Goal: Task Accomplishment & Management: Use online tool/utility

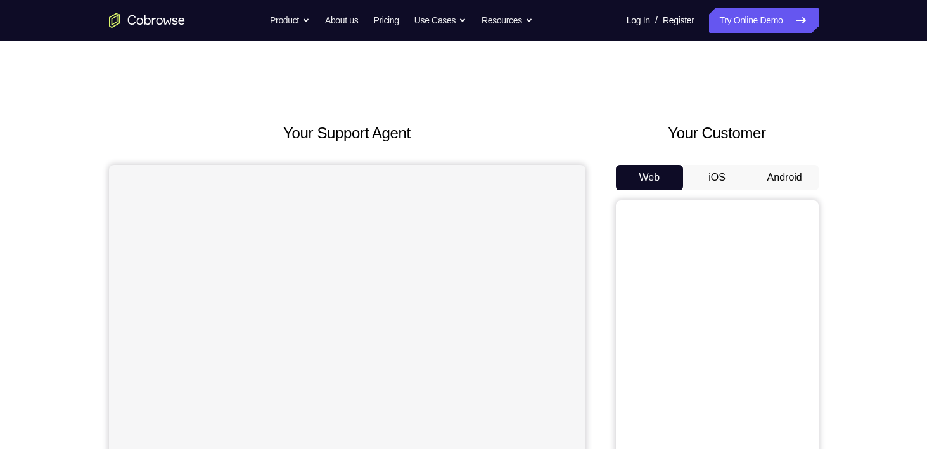
click at [794, 184] on button "Android" at bounding box center [785, 177] width 68 height 25
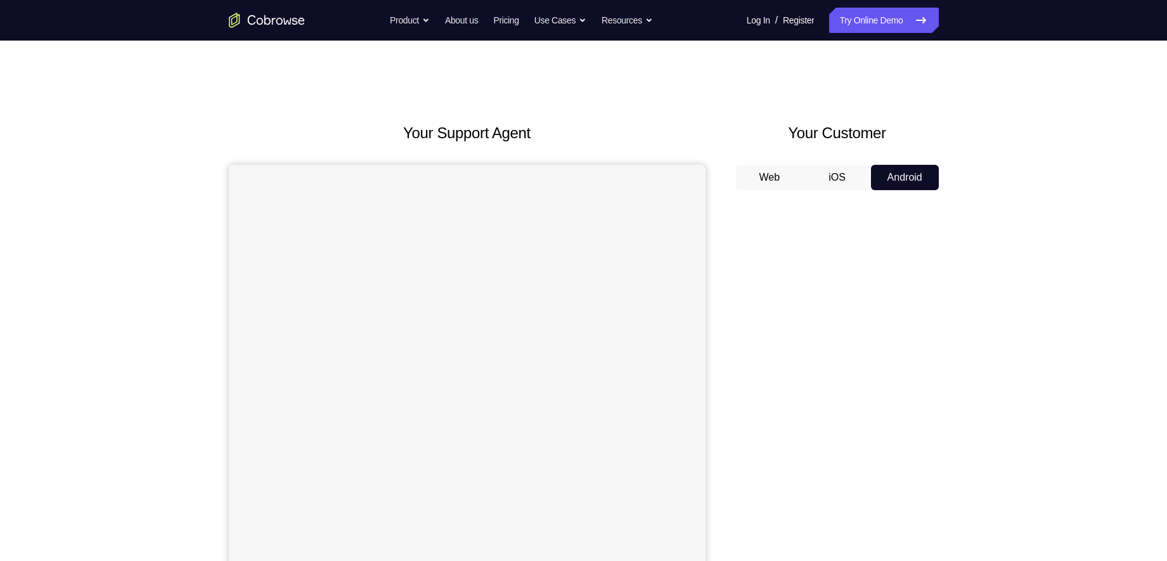
drag, startPoint x: 914, startPoint y: 0, endPoint x: 740, endPoint y: 107, distance: 204.6
click at [740, 107] on div "Your Support Agent Your Customer Web iOS Android Next Steps We’d be happy to gi…" at bounding box center [583, 459] width 811 height 836
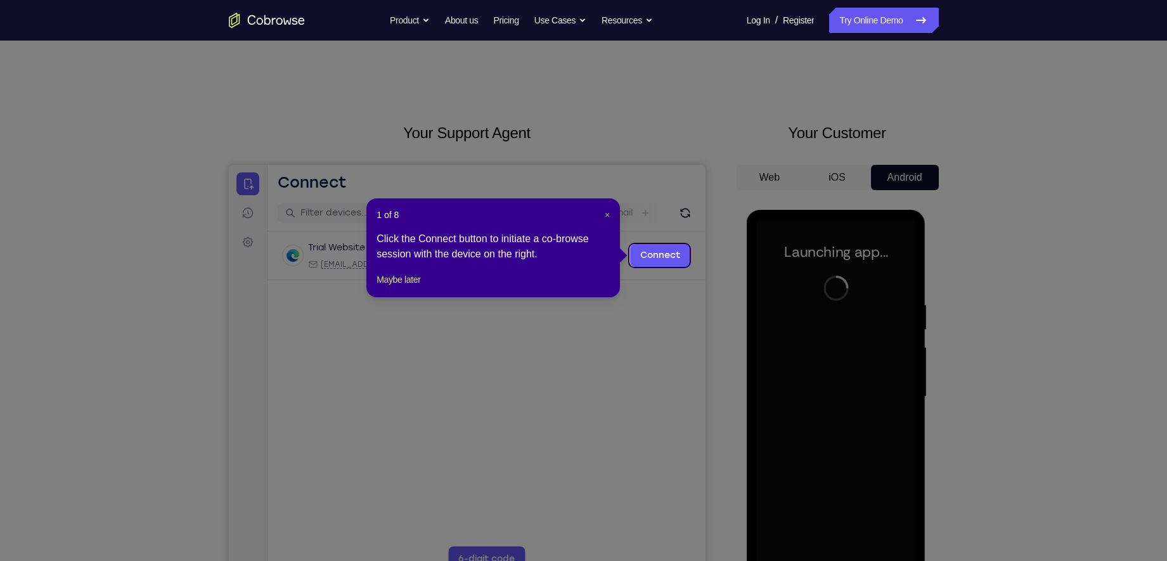
click at [607, 216] on span "×" at bounding box center [607, 215] width 5 height 10
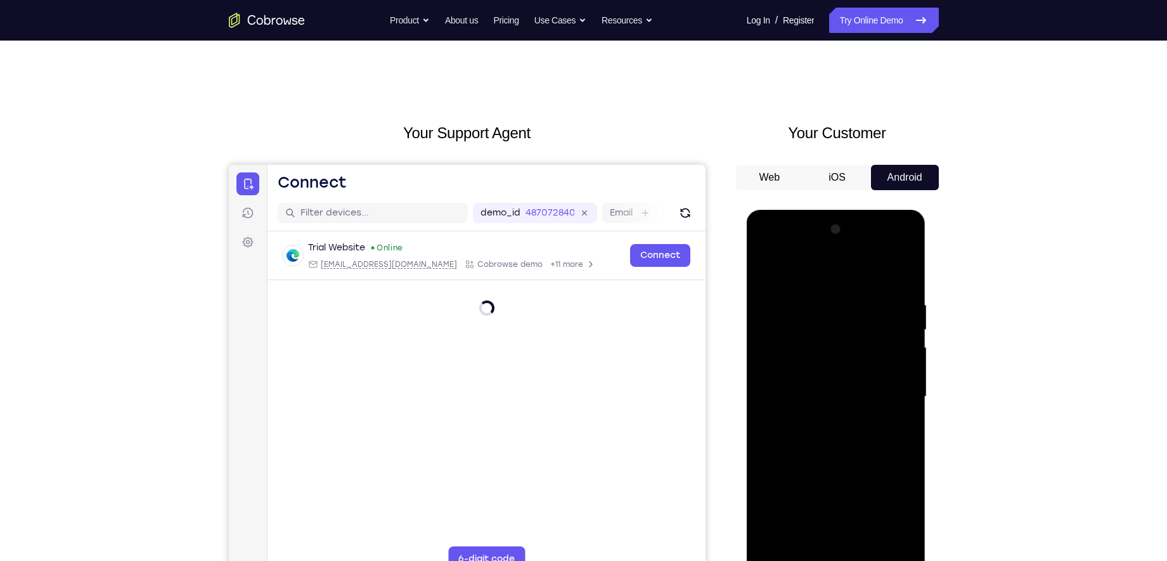
scroll to position [150, 0]
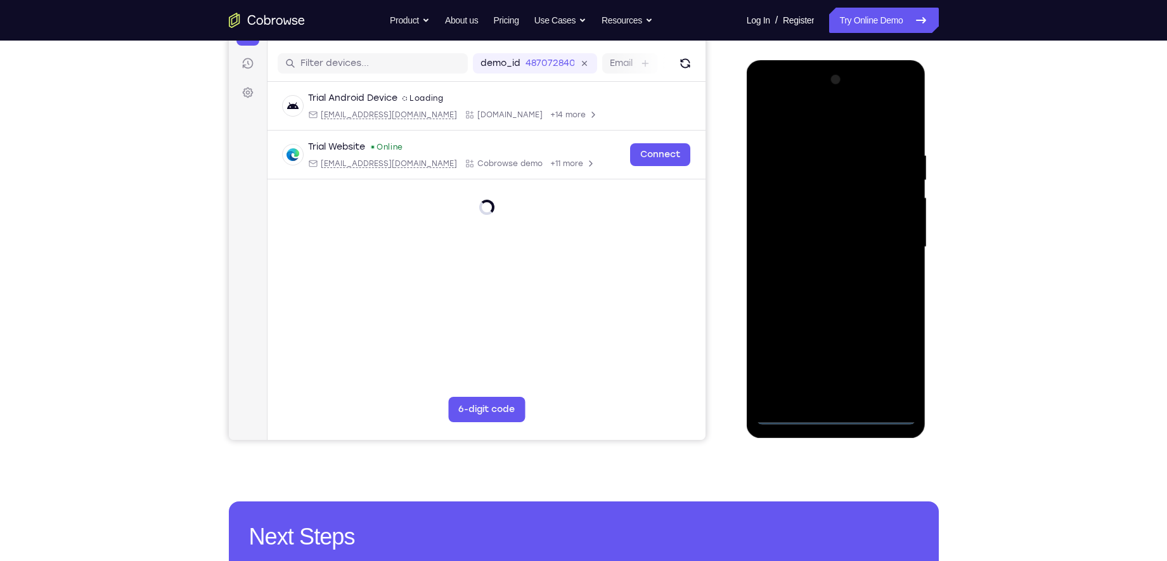
click at [839, 413] on div at bounding box center [836, 247] width 160 height 355
click at [897, 359] on div at bounding box center [836, 247] width 160 height 355
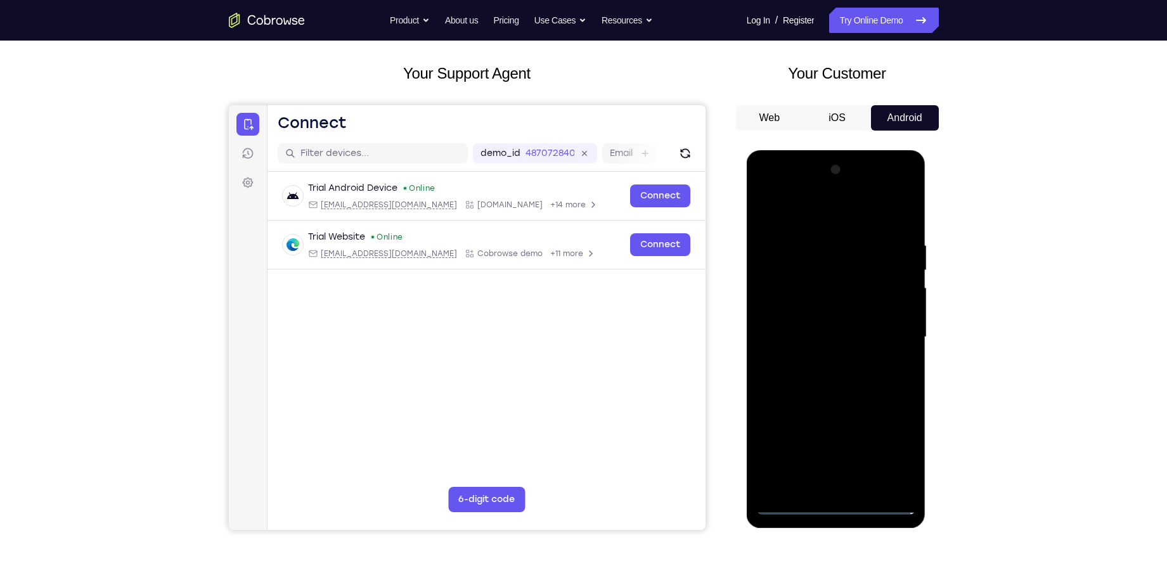
click at [889, 448] on div at bounding box center [836, 337] width 160 height 355
click at [891, 448] on div at bounding box center [836, 337] width 160 height 355
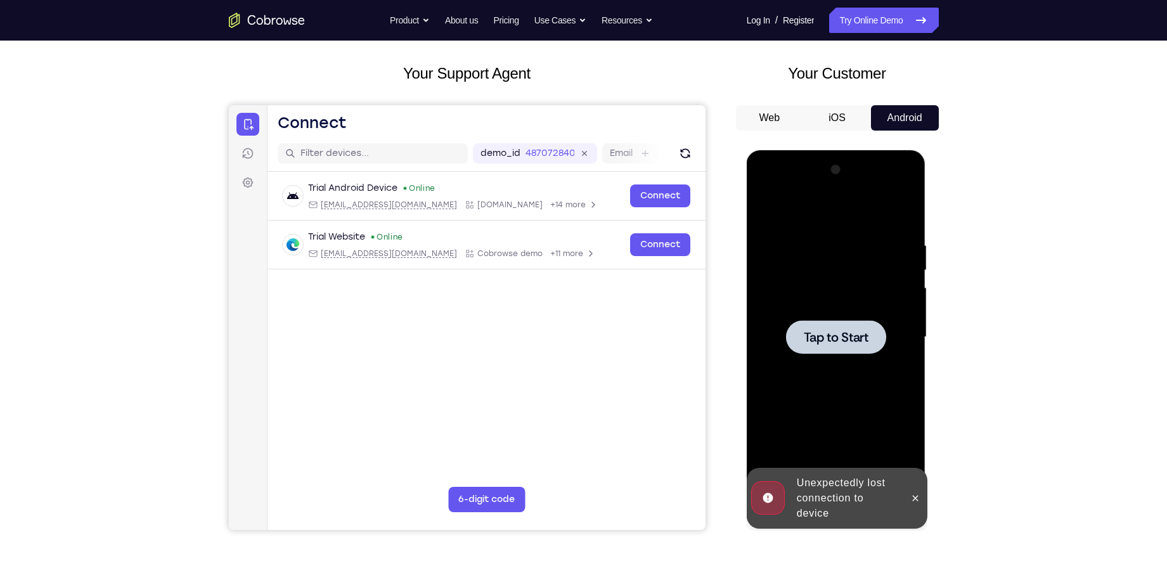
click at [844, 368] on div at bounding box center [836, 337] width 160 height 355
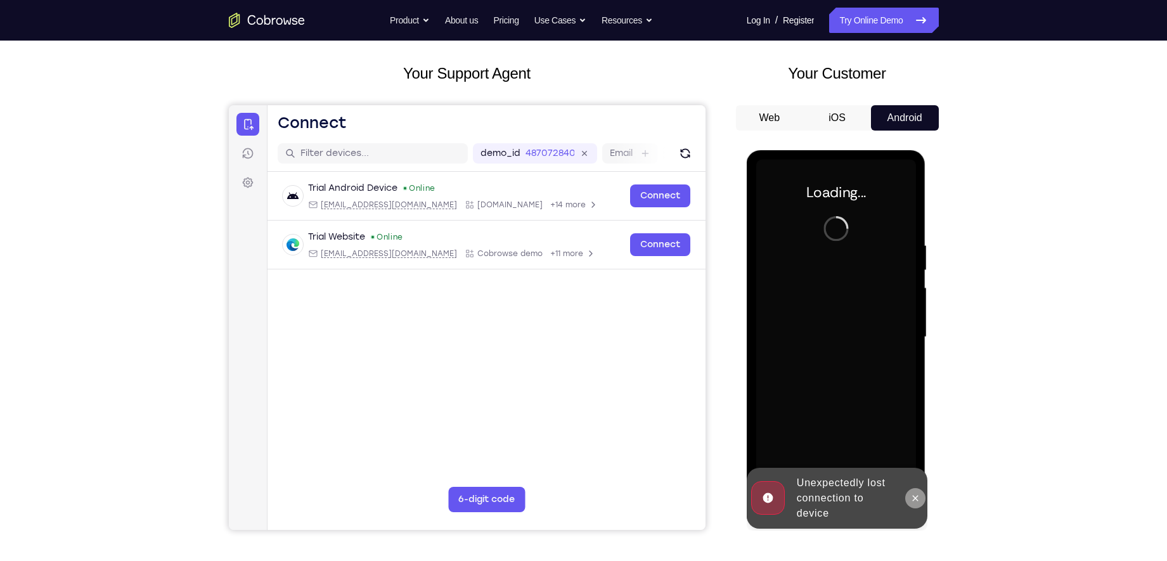
click at [916, 448] on icon at bounding box center [915, 498] width 10 height 10
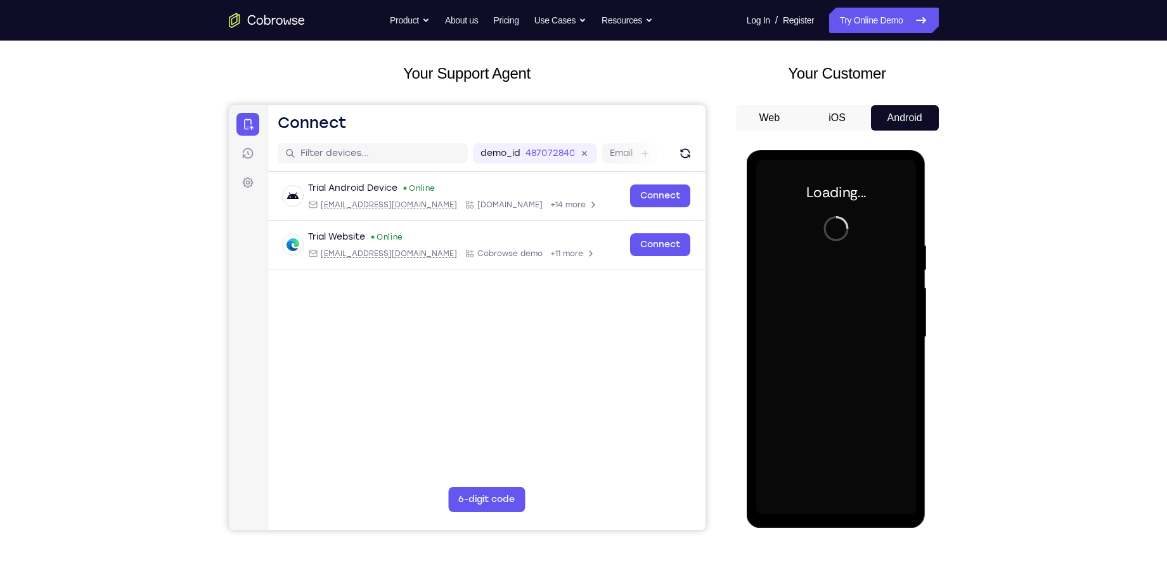
scroll to position [130, 0]
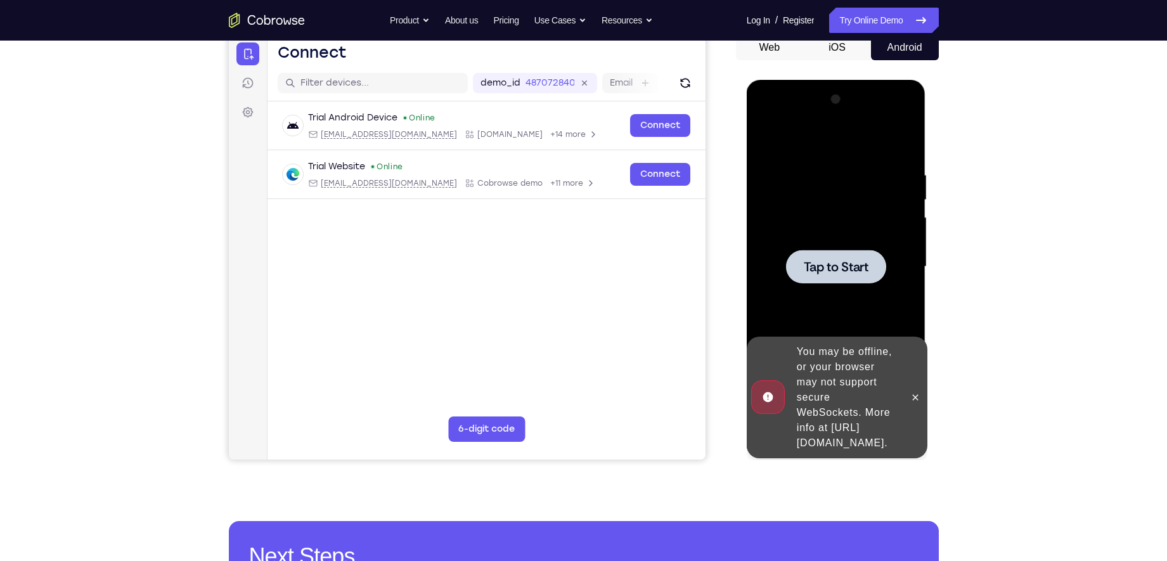
click at [851, 276] on div at bounding box center [836, 267] width 100 height 34
click at [912, 394] on icon at bounding box center [915, 397] width 10 height 10
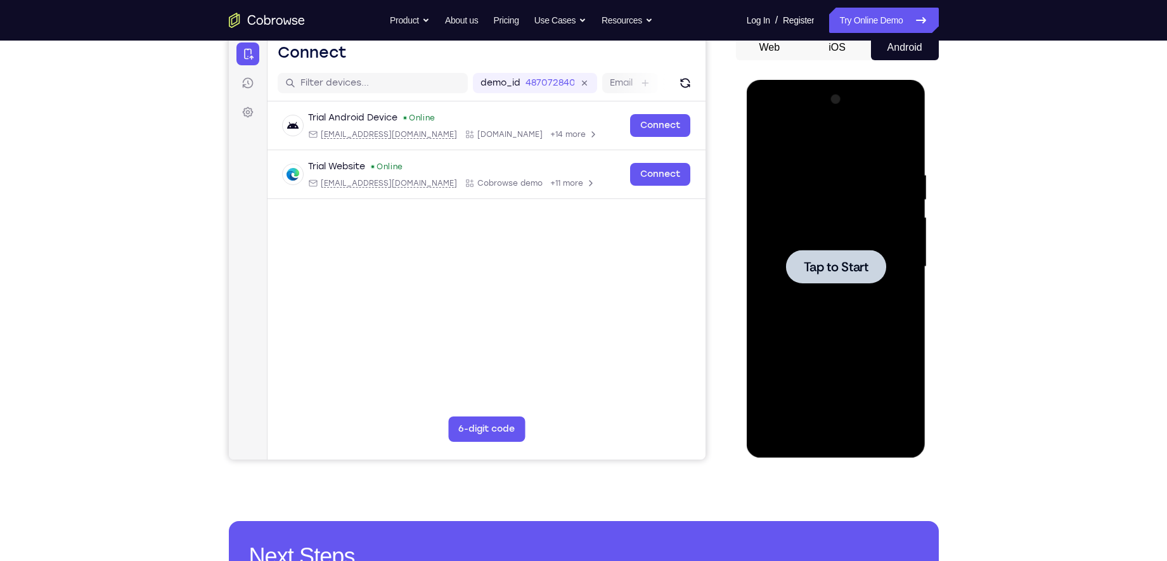
click at [837, 277] on div at bounding box center [836, 267] width 100 height 34
click at [815, 255] on div at bounding box center [836, 267] width 100 height 34
click at [847, 264] on span "Tap to Start" at bounding box center [836, 267] width 65 height 13
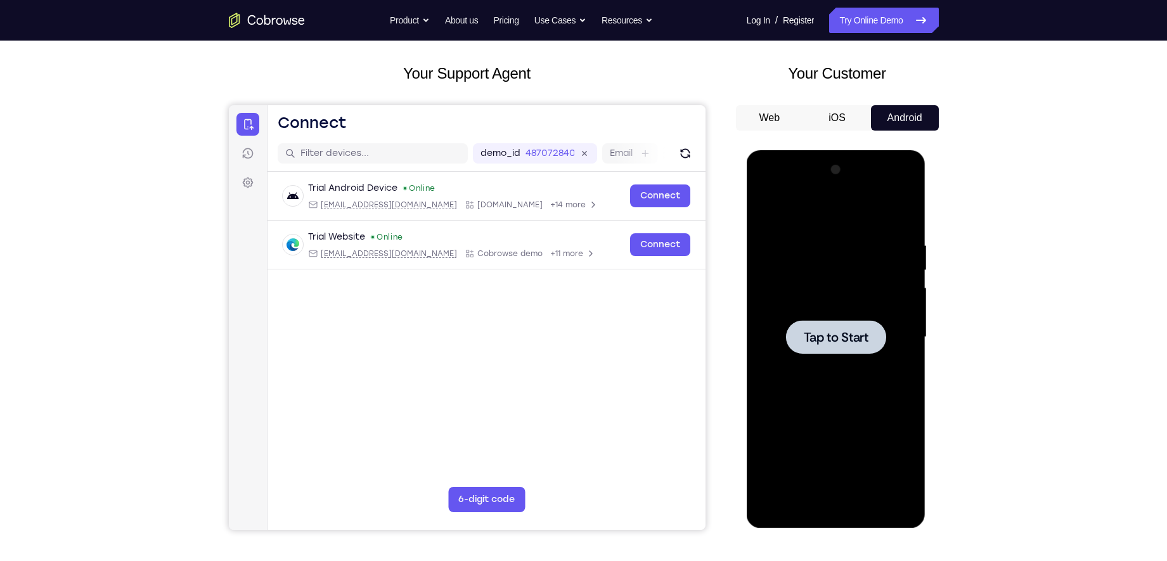
scroll to position [58, 0]
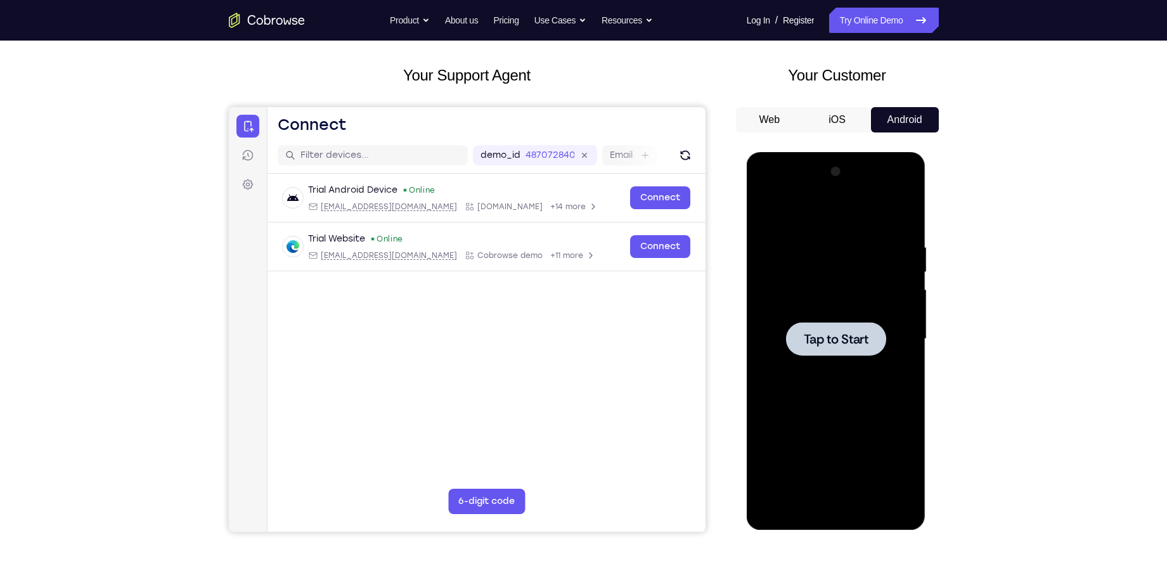
click at [784, 128] on button "Web" at bounding box center [770, 119] width 68 height 25
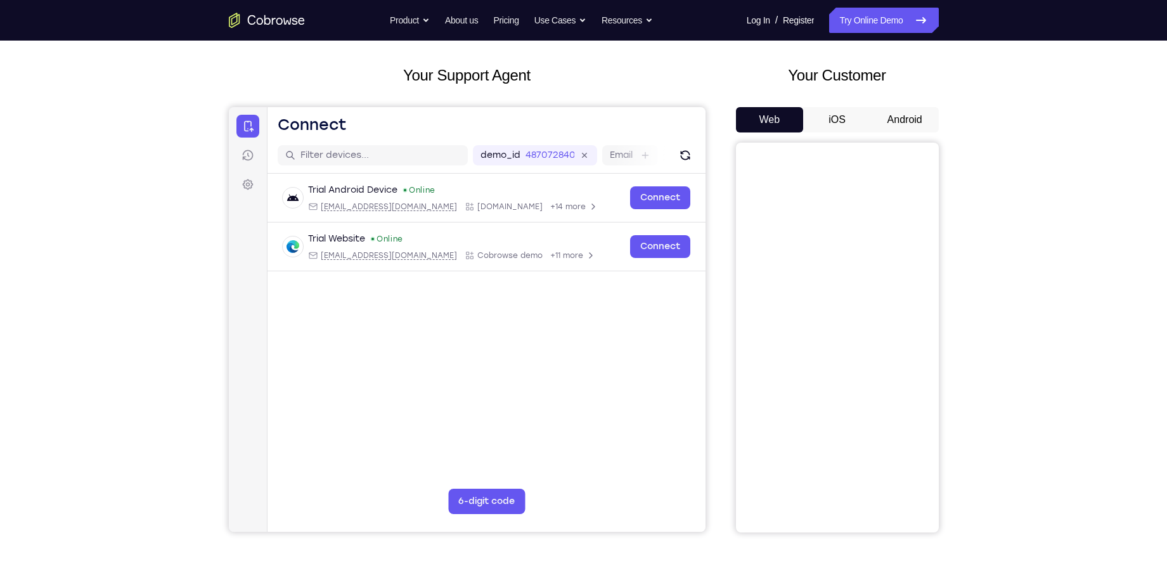
click at [892, 117] on button "Android" at bounding box center [905, 119] width 68 height 25
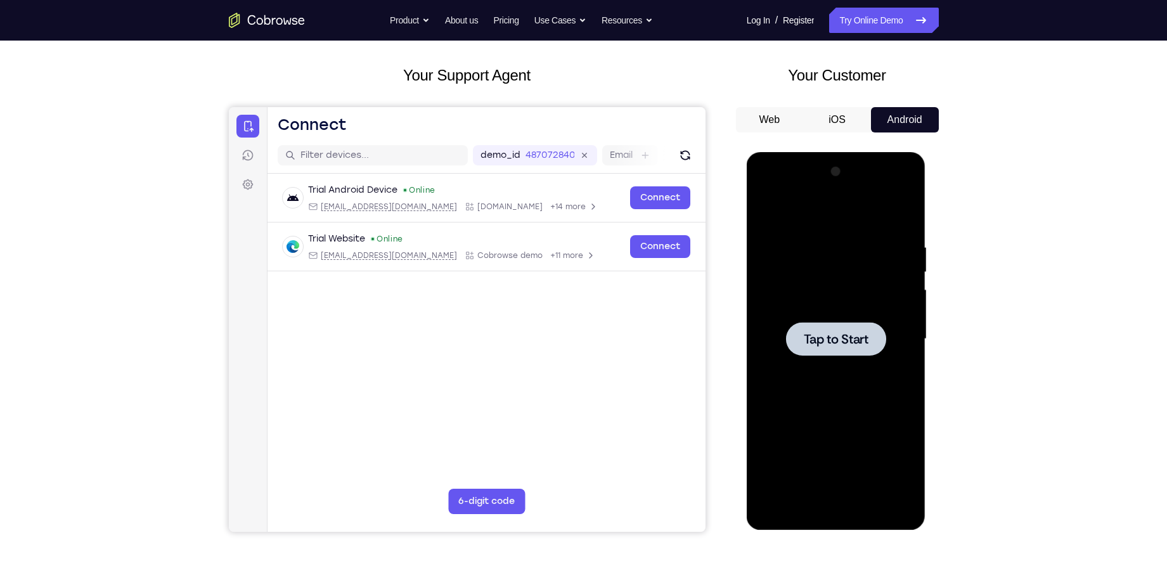
click at [823, 326] on div at bounding box center [836, 339] width 100 height 34
click at [821, 337] on span "Tap to Start" at bounding box center [836, 339] width 65 height 13
click at [880, 20] on link "Try Online Demo" at bounding box center [883, 20] width 109 height 25
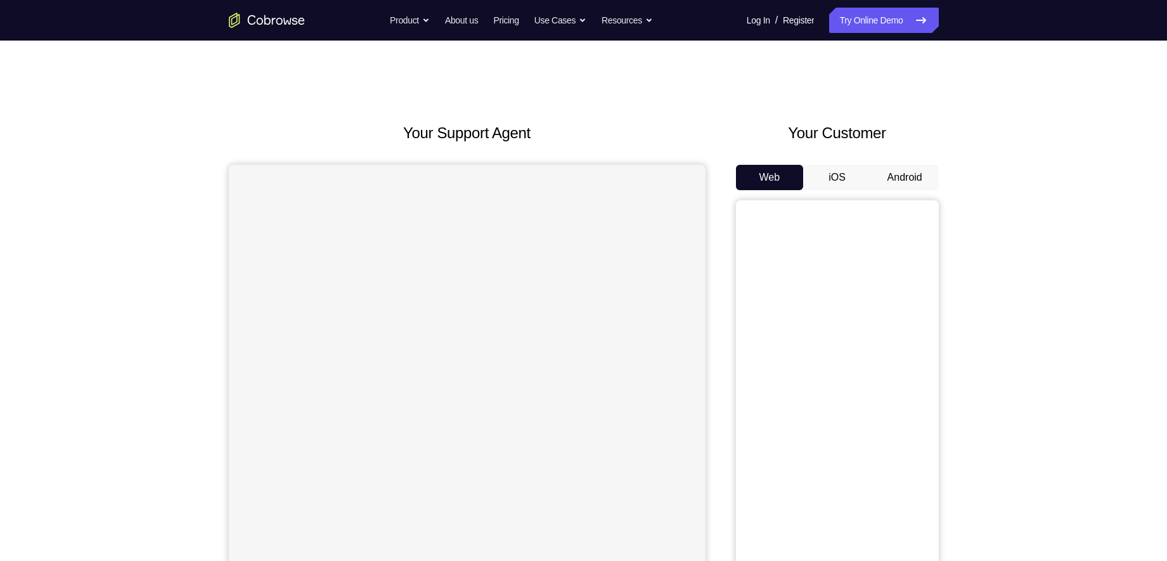
click at [898, 182] on button "Android" at bounding box center [905, 177] width 68 height 25
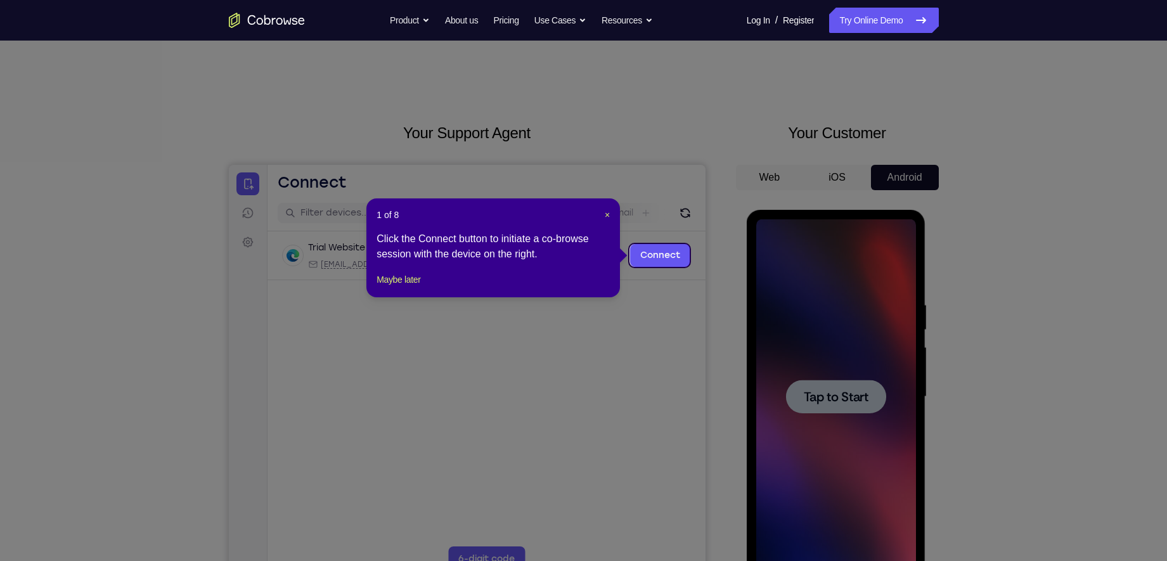
click at [603, 212] on header "1 of 8 ×" at bounding box center [493, 215] width 233 height 13
click at [605, 216] on span "×" at bounding box center [607, 215] width 5 height 10
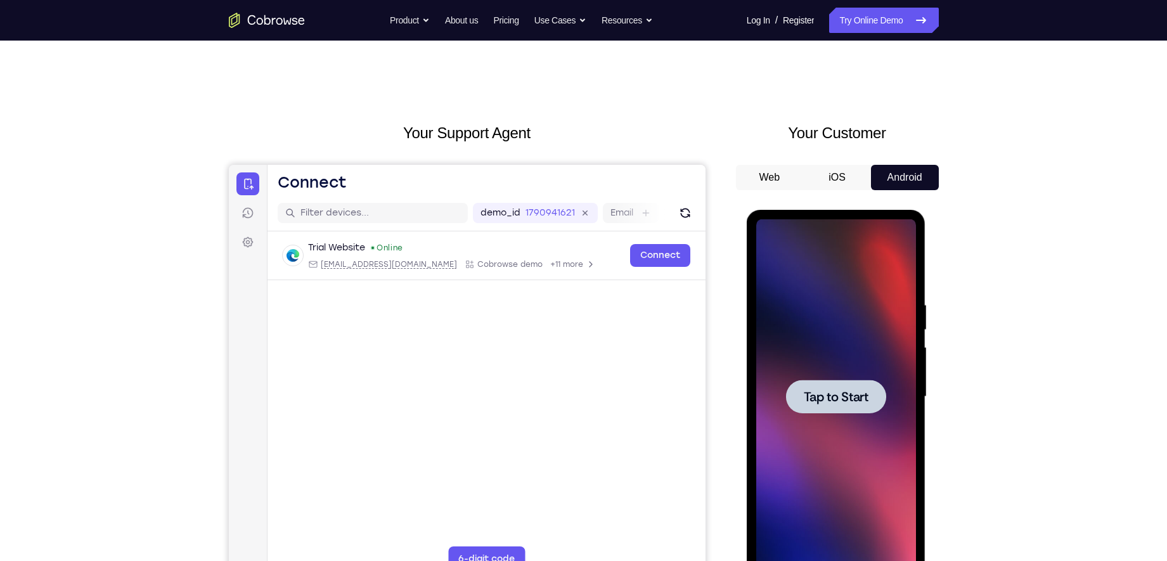
click at [829, 403] on span "Tap to Start" at bounding box center [836, 396] width 65 height 13
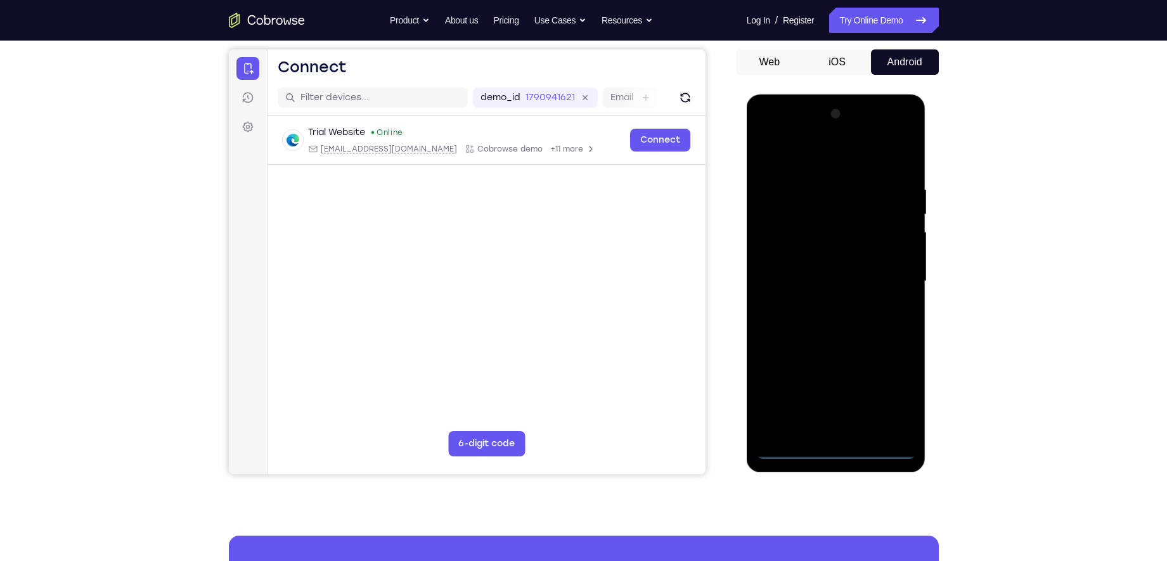
scroll to position [117, 0]
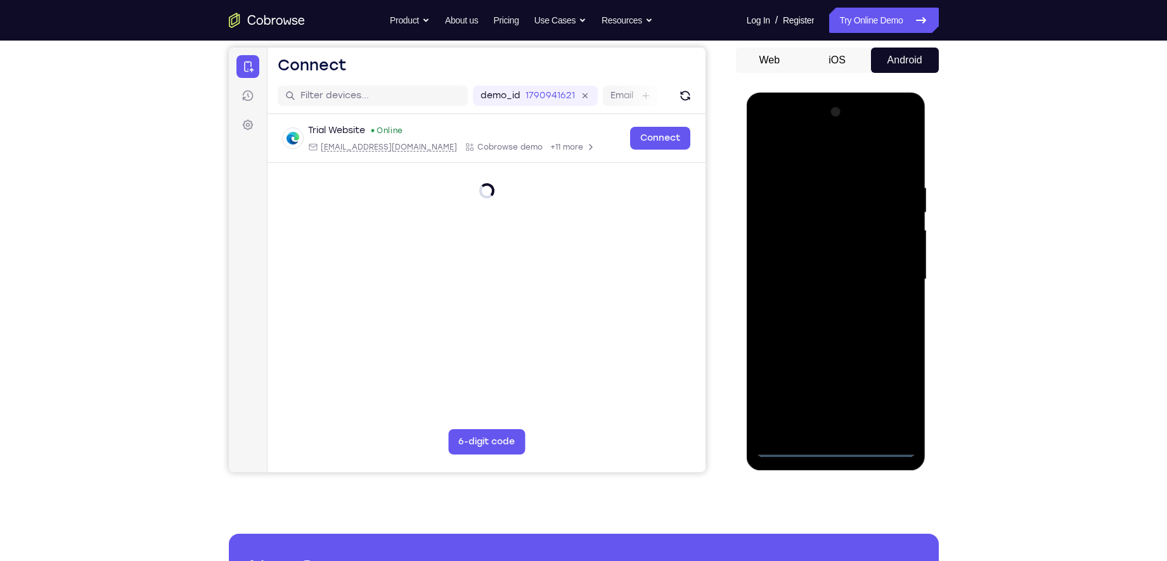
click at [837, 447] on div at bounding box center [836, 279] width 160 height 355
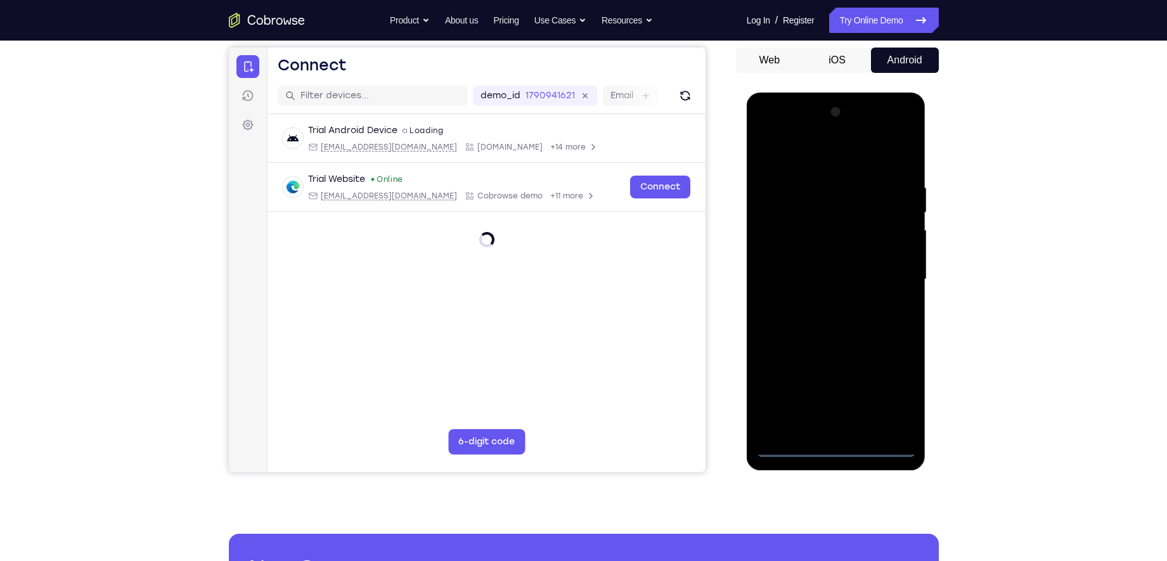
click at [837, 447] on div at bounding box center [836, 279] width 160 height 355
click at [841, 448] on div at bounding box center [836, 279] width 160 height 355
click at [834, 446] on div at bounding box center [836, 279] width 160 height 355
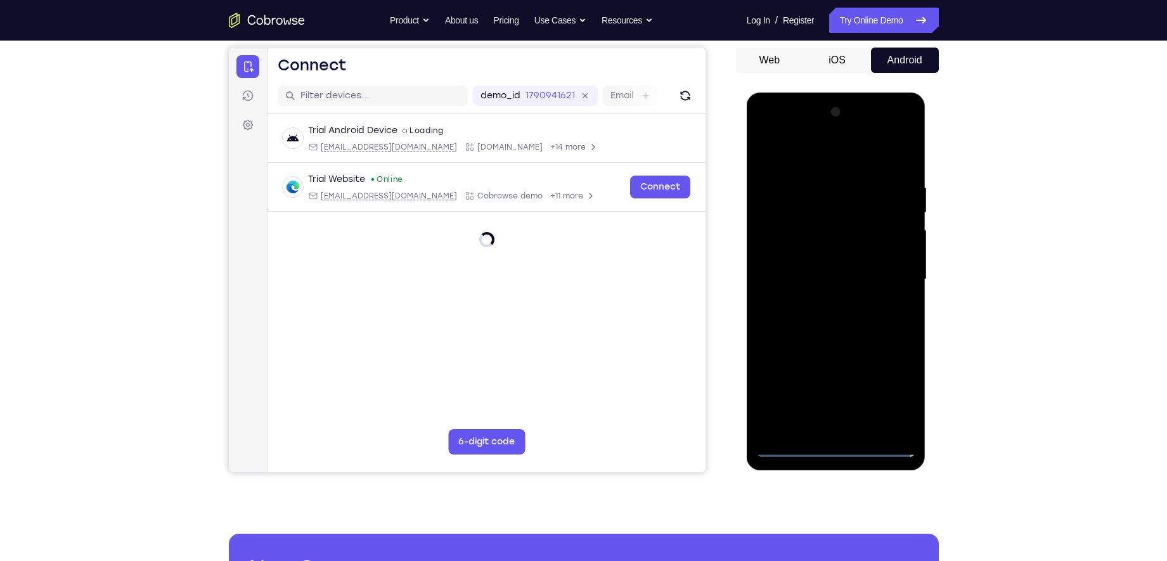
click at [834, 446] on div at bounding box center [836, 279] width 160 height 355
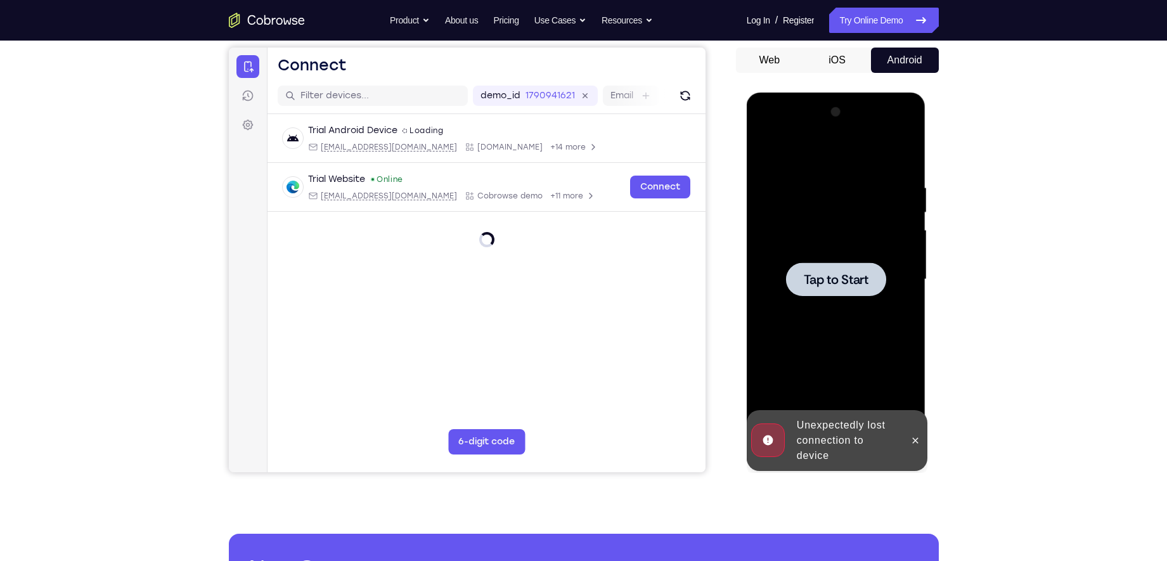
click at [834, 446] on div at bounding box center [836, 279] width 160 height 355
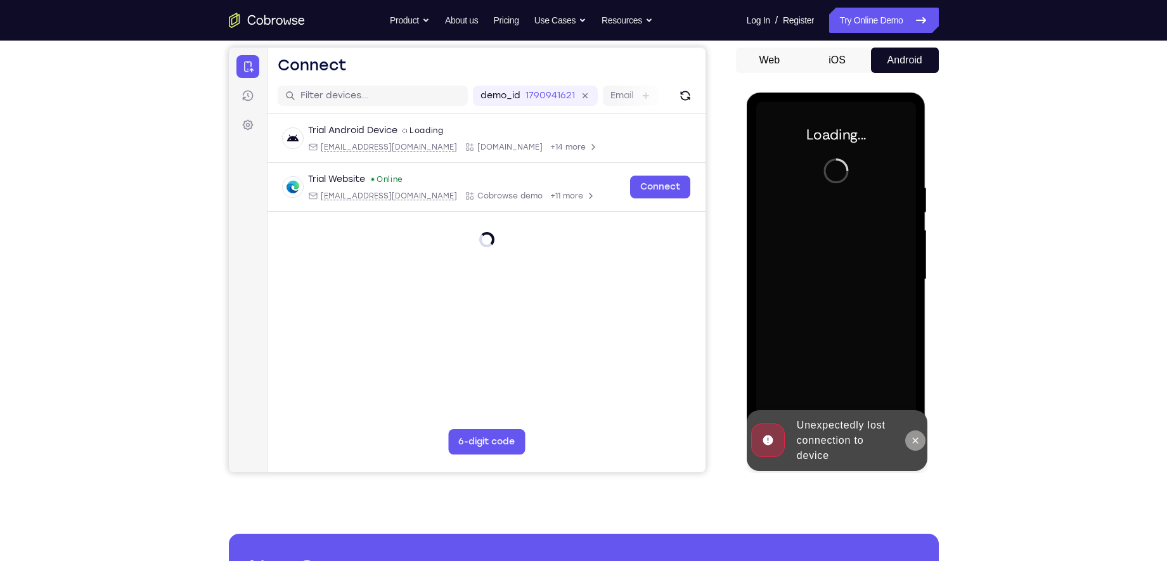
click at [918, 438] on icon at bounding box center [916, 440] width 6 height 6
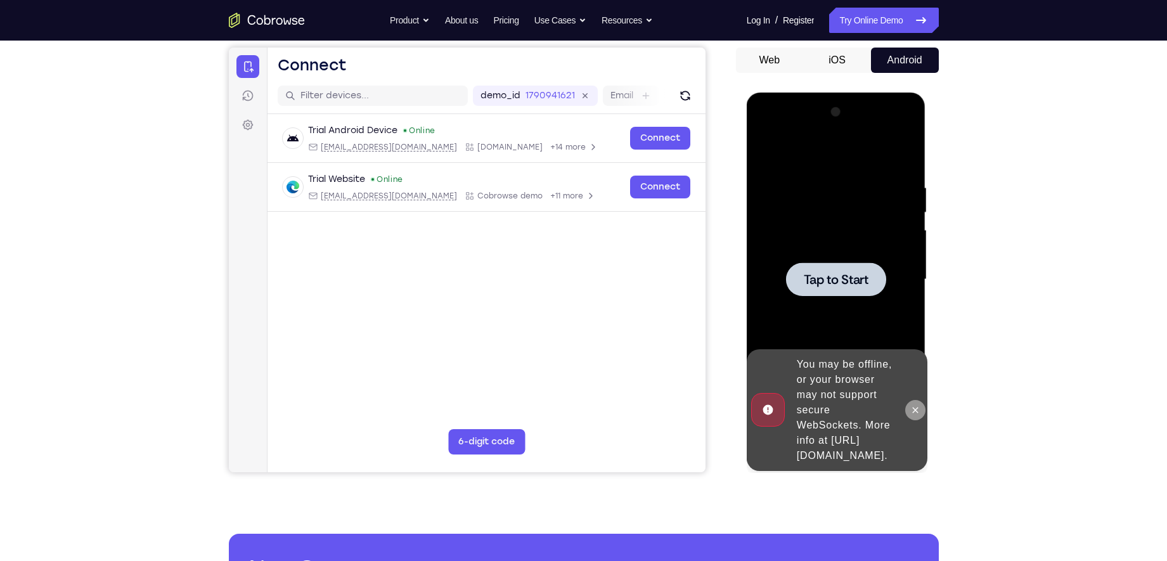
click at [912, 405] on icon at bounding box center [915, 410] width 10 height 10
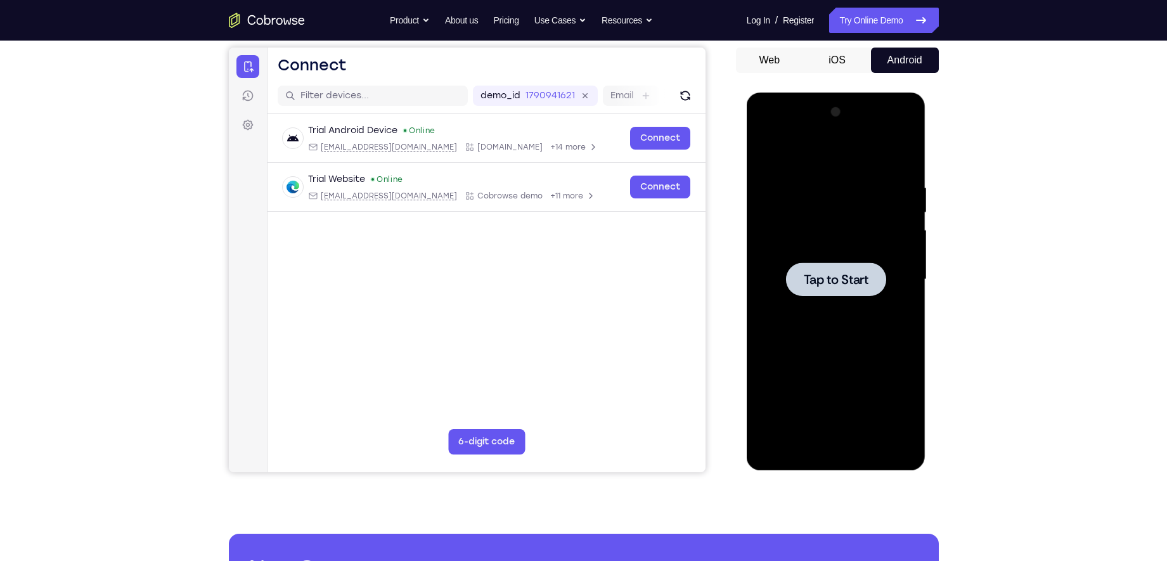
click at [821, 259] on div at bounding box center [836, 279] width 160 height 355
click at [834, 444] on div at bounding box center [836, 279] width 160 height 355
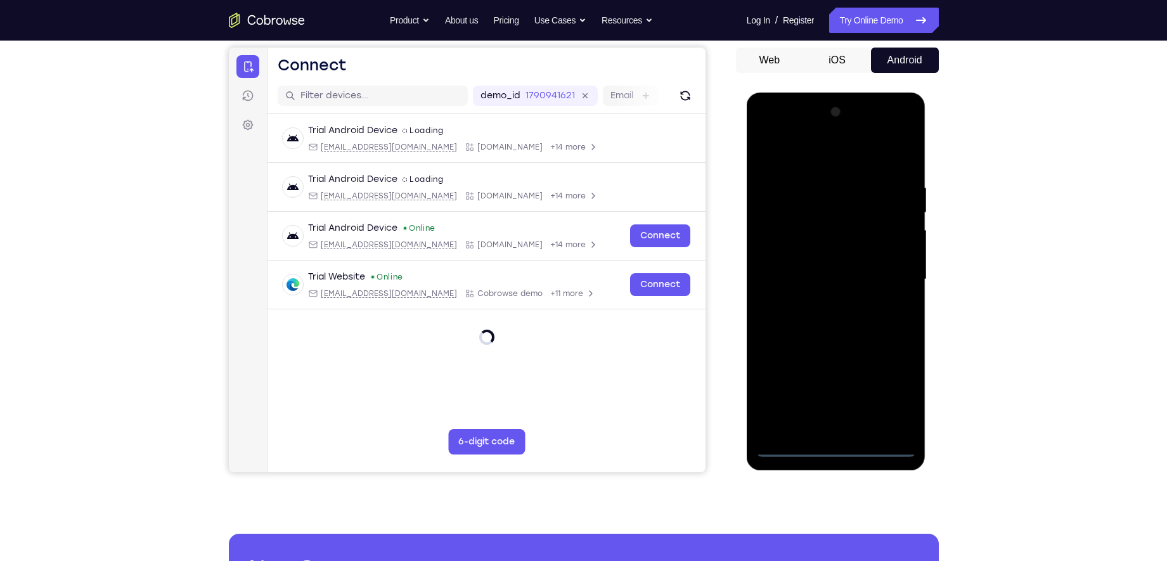
click at [836, 449] on div at bounding box center [836, 279] width 160 height 355
click at [893, 401] on div at bounding box center [836, 279] width 160 height 355
click at [850, 153] on div at bounding box center [836, 279] width 160 height 355
click at [896, 274] on div at bounding box center [836, 279] width 160 height 355
click at [889, 274] on div at bounding box center [836, 279] width 160 height 355
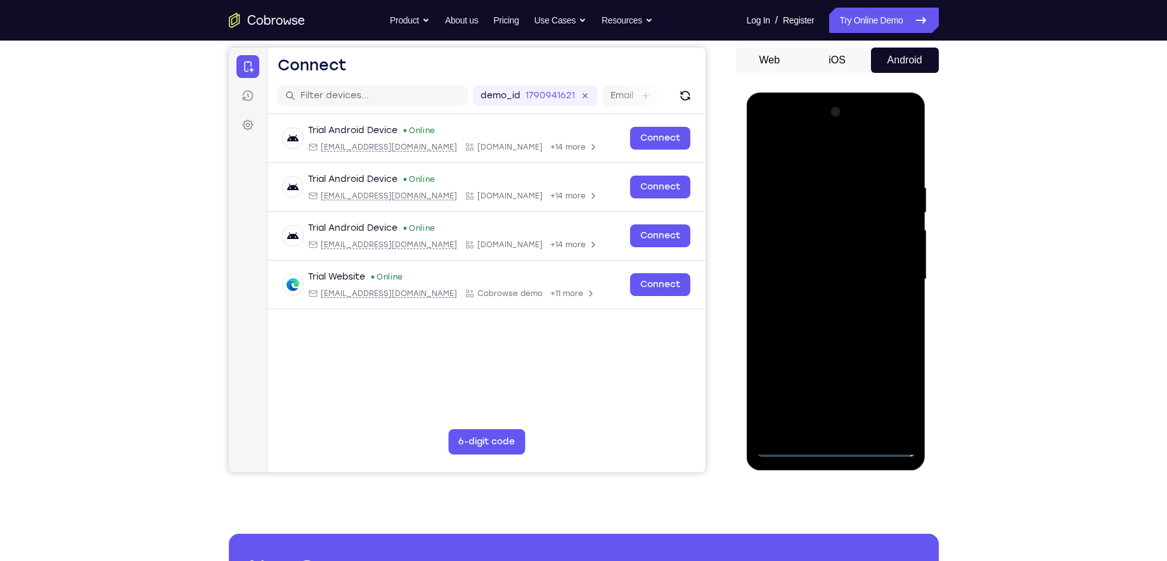
click at [889, 274] on div at bounding box center [836, 279] width 160 height 355
click at [822, 301] on div at bounding box center [836, 279] width 160 height 355
click at [829, 264] on div at bounding box center [836, 279] width 160 height 355
click at [823, 254] on div at bounding box center [836, 279] width 160 height 355
click at [816, 281] on div at bounding box center [836, 279] width 160 height 355
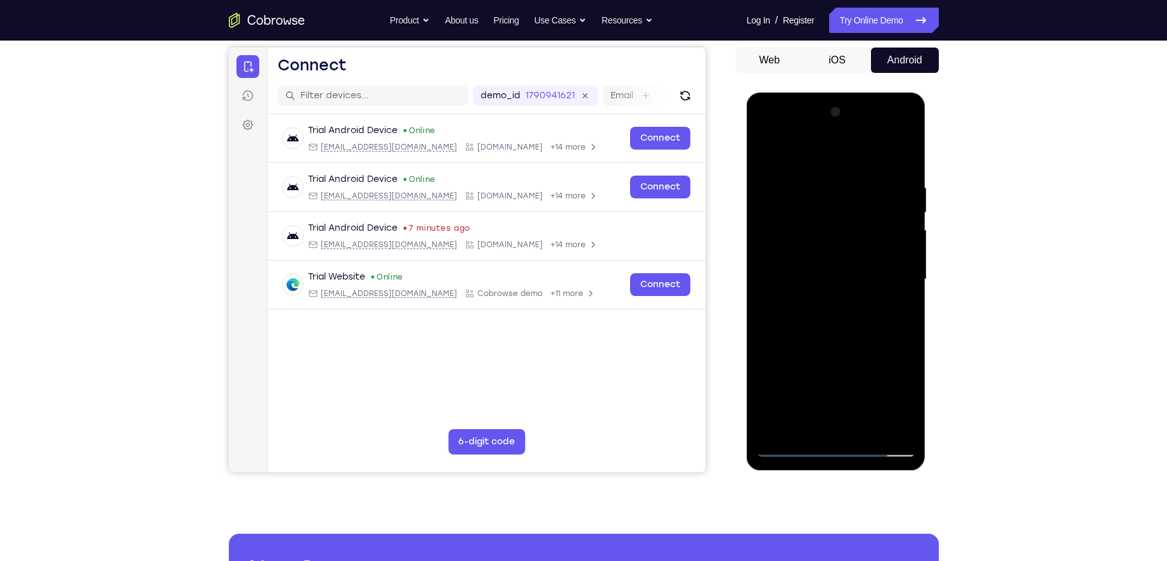
click at [816, 281] on div at bounding box center [836, 279] width 160 height 355
click at [854, 280] on div at bounding box center [836, 279] width 160 height 355
click at [827, 280] on div at bounding box center [836, 279] width 160 height 355
click at [824, 278] on div at bounding box center [836, 279] width 160 height 355
click at [833, 278] on div at bounding box center [836, 279] width 160 height 355
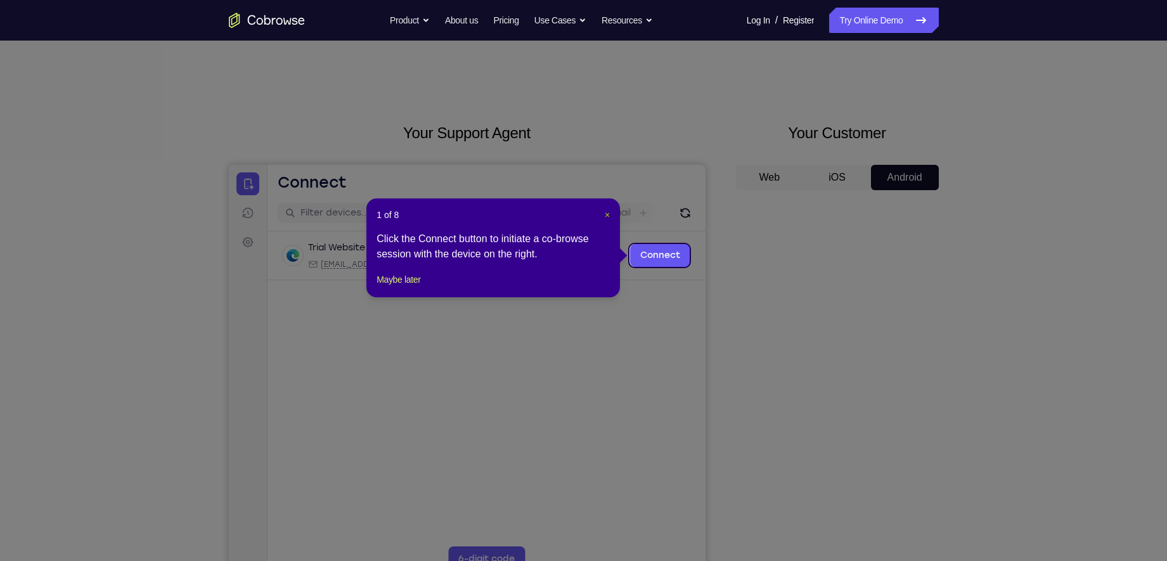
click at [605, 214] on span "×" at bounding box center [607, 215] width 5 height 10
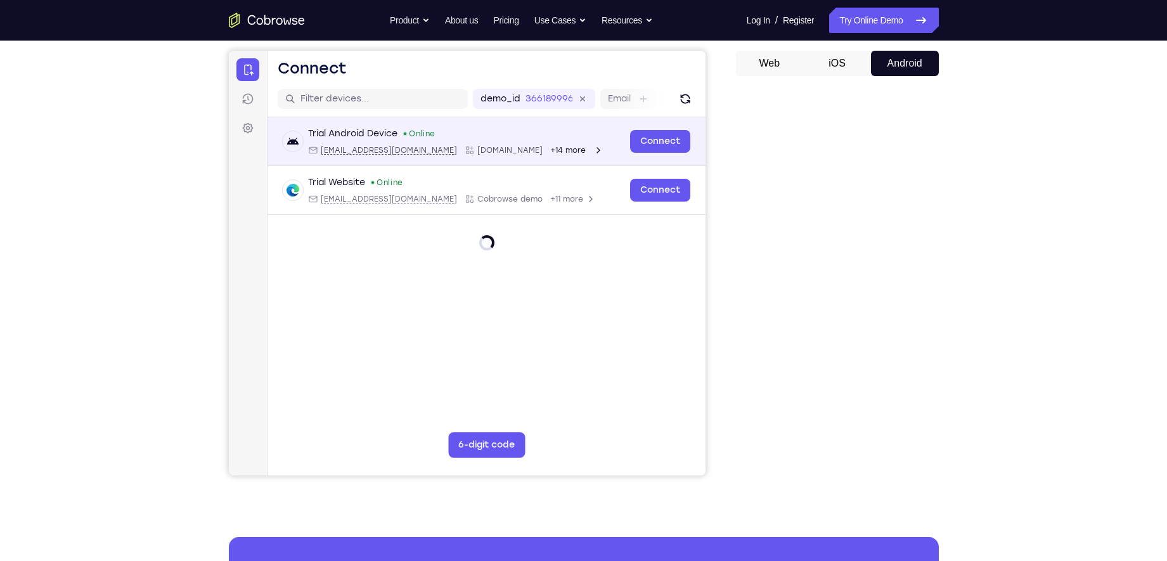
scroll to position [119, 0]
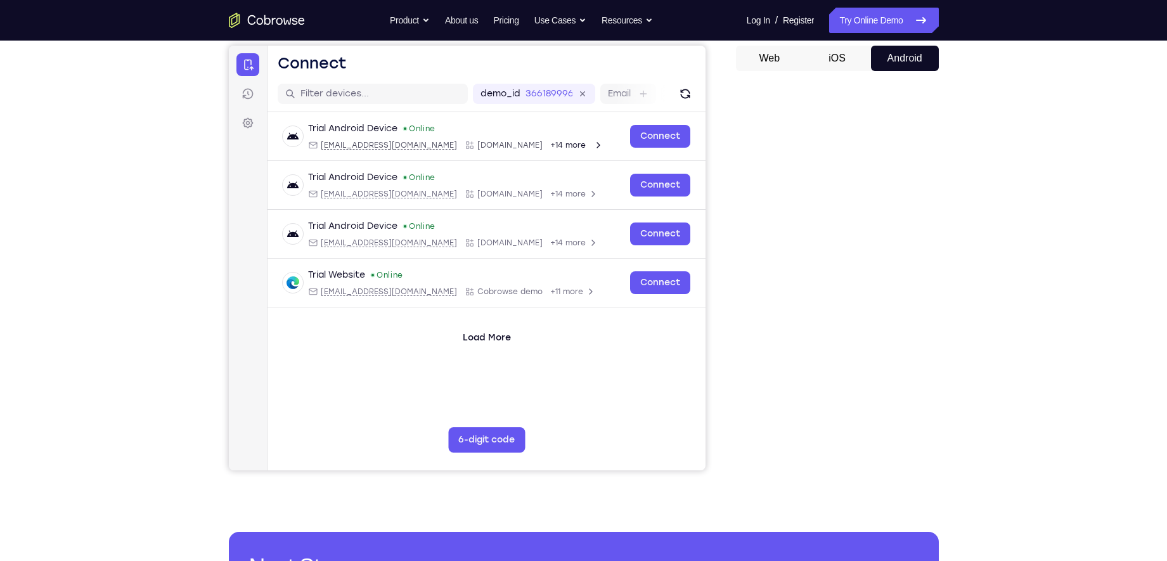
drag, startPoint x: 744, startPoint y: 259, endPoint x: 1021, endPoint y: 489, distance: 359.7
click at [1021, 489] on div "Your Support Agent Your Customer Web iOS Android Next Steps We’d be happy to gi…" at bounding box center [583, 339] width 1167 height 836
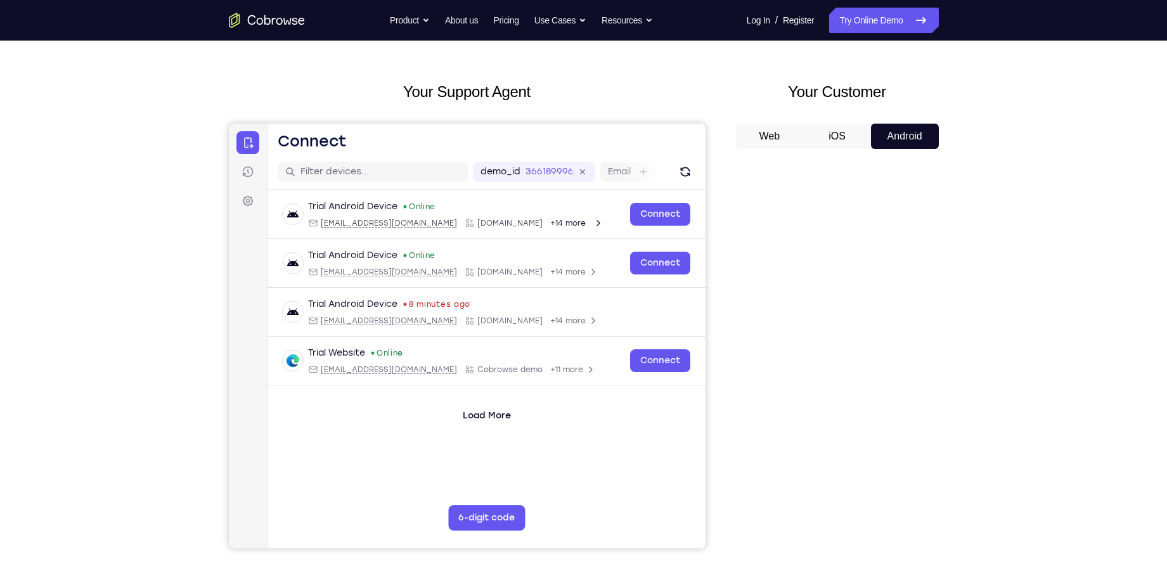
scroll to position [41, 0]
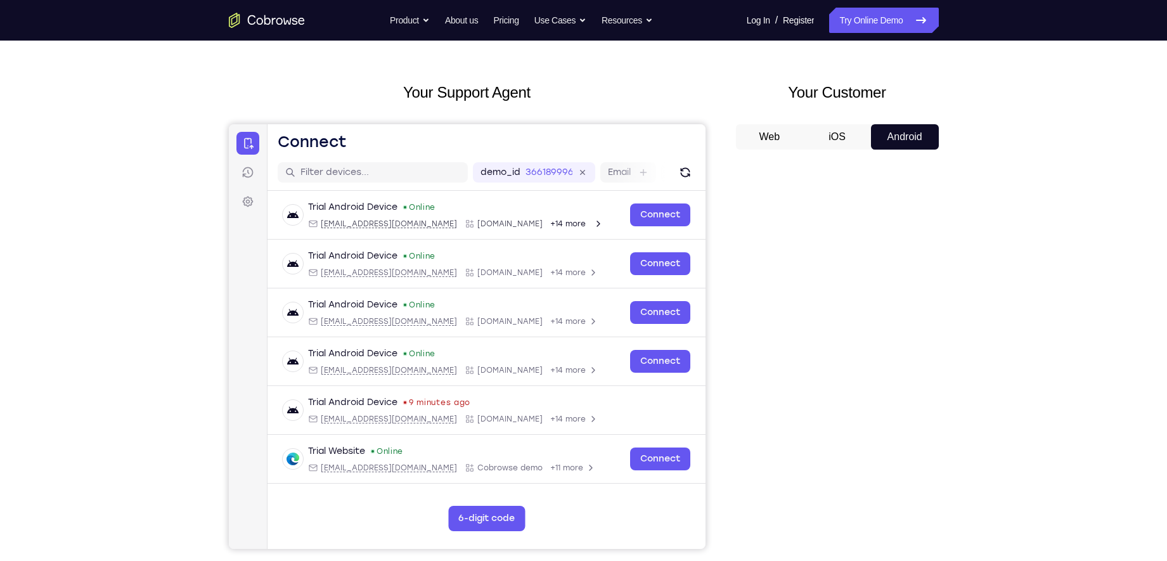
click at [834, 137] on button "iOS" at bounding box center [837, 136] width 68 height 25
click at [901, 131] on button "Android" at bounding box center [905, 136] width 68 height 25
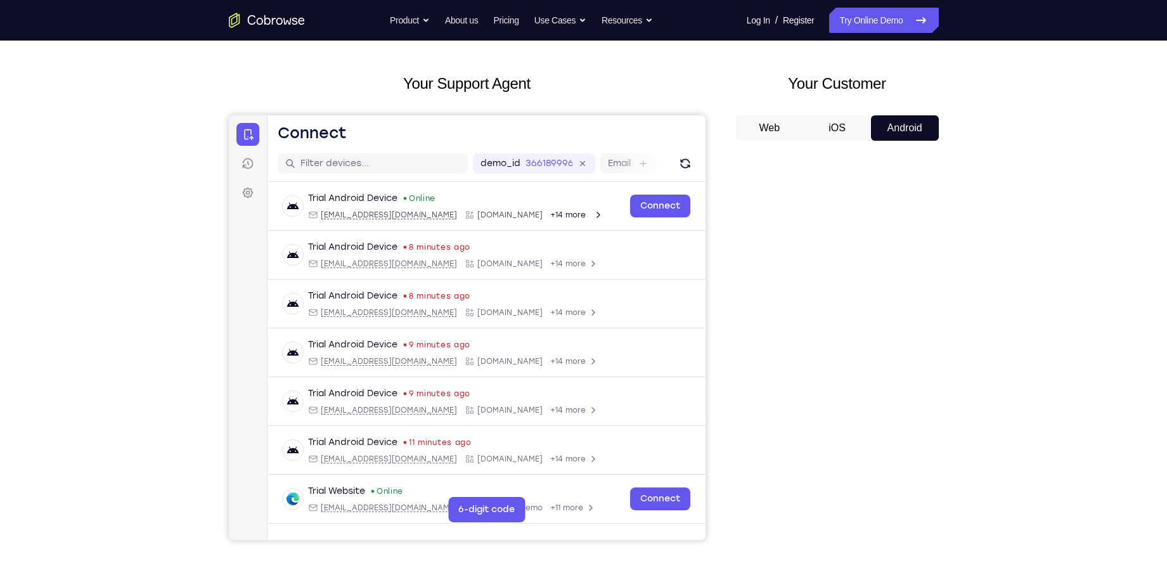
scroll to position [47, 0]
